Goal: Obtain resource: Download file/media

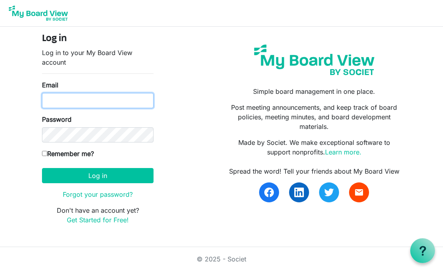
click at [112, 97] on input "Email" at bounding box center [98, 100] width 112 height 15
type input "mehrenfried@denverchristian.org"
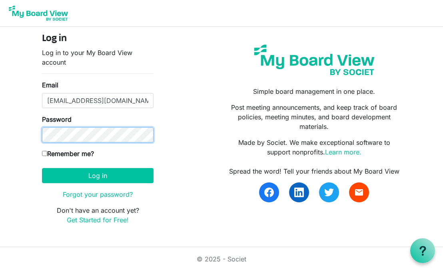
click at [42, 168] on button "Log in" at bounding box center [98, 175] width 112 height 15
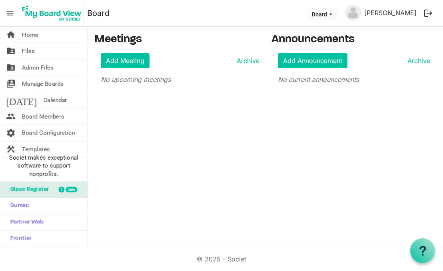
click at [49, 189] on div "new" at bounding box center [68, 190] width 39 height 16
click at [40, 150] on li "Societ makes exceptional software to support nonprofits." at bounding box center [44, 166] width 88 height 32
click at [40, 161] on span "Societ makes exceptional software to support nonprofits." at bounding box center [44, 166] width 80 height 24
click at [43, 148] on span "Templates" at bounding box center [36, 149] width 28 height 16
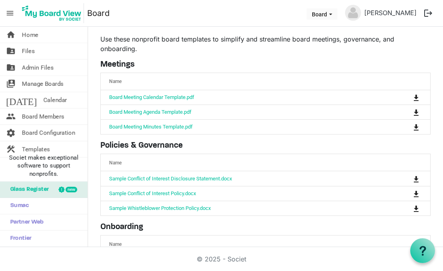
scroll to position [23, 0]
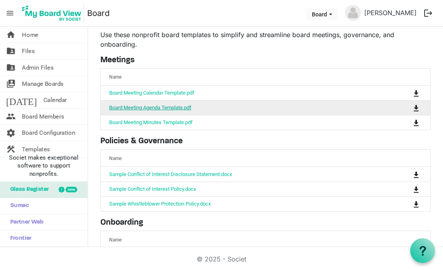
click at [132, 108] on link "Board Meeting Agenda Template.pdf" at bounding box center [150, 108] width 82 height 6
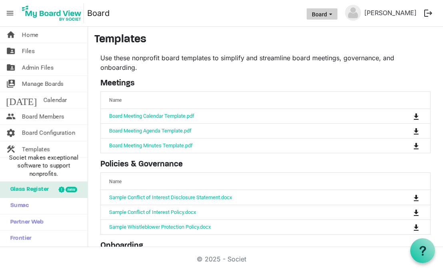
click at [321, 9] on button "Board" at bounding box center [322, 13] width 31 height 11
click at [18, 15] on nav "menu Board Board Michael Ehrenfried logout" at bounding box center [221, 13] width 443 height 27
click at [9, 15] on span "menu" at bounding box center [9, 13] width 15 height 15
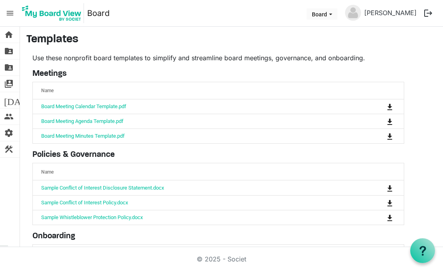
click at [9, 15] on span "menu" at bounding box center [9, 13] width 15 height 15
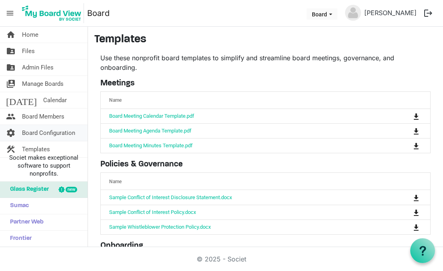
click at [36, 132] on span "Board Configuration" at bounding box center [48, 133] width 53 height 16
